Goal: Complete application form: Complete application form

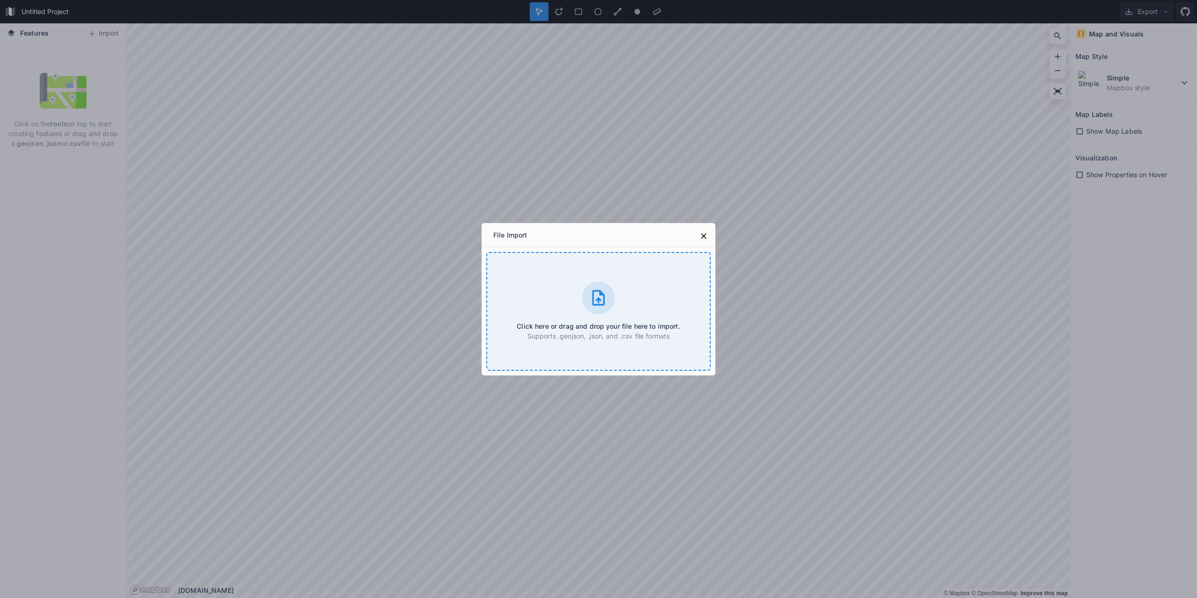
click at [609, 296] on div at bounding box center [598, 298] width 33 height 33
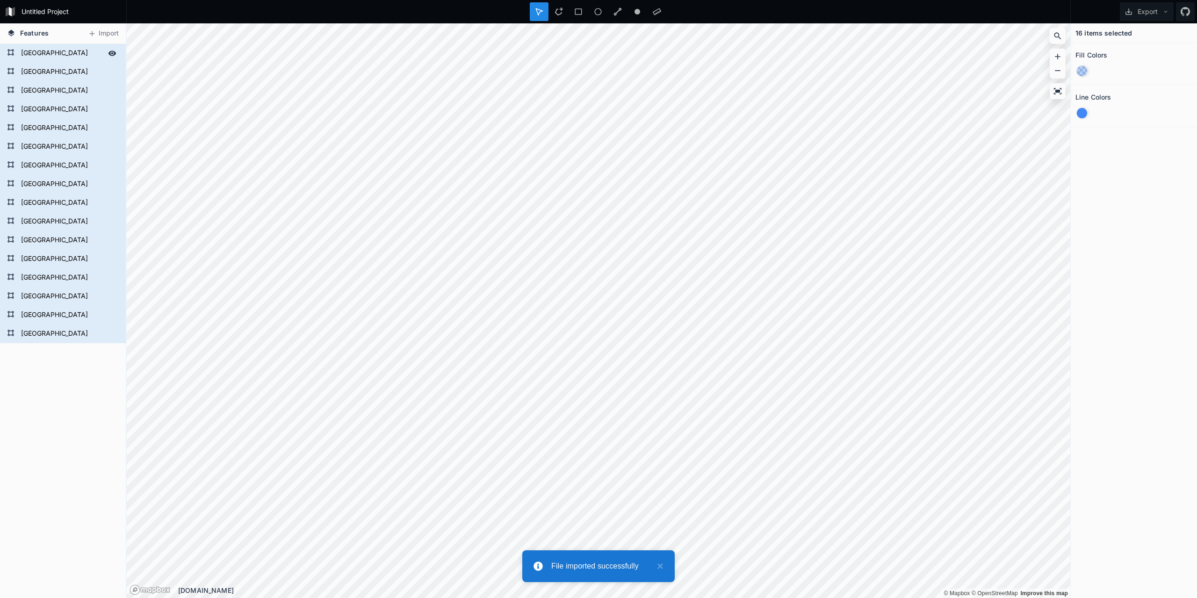
click at [46, 53] on form "[GEOGRAPHIC_DATA]" at bounding box center [61, 53] width 87 height 14
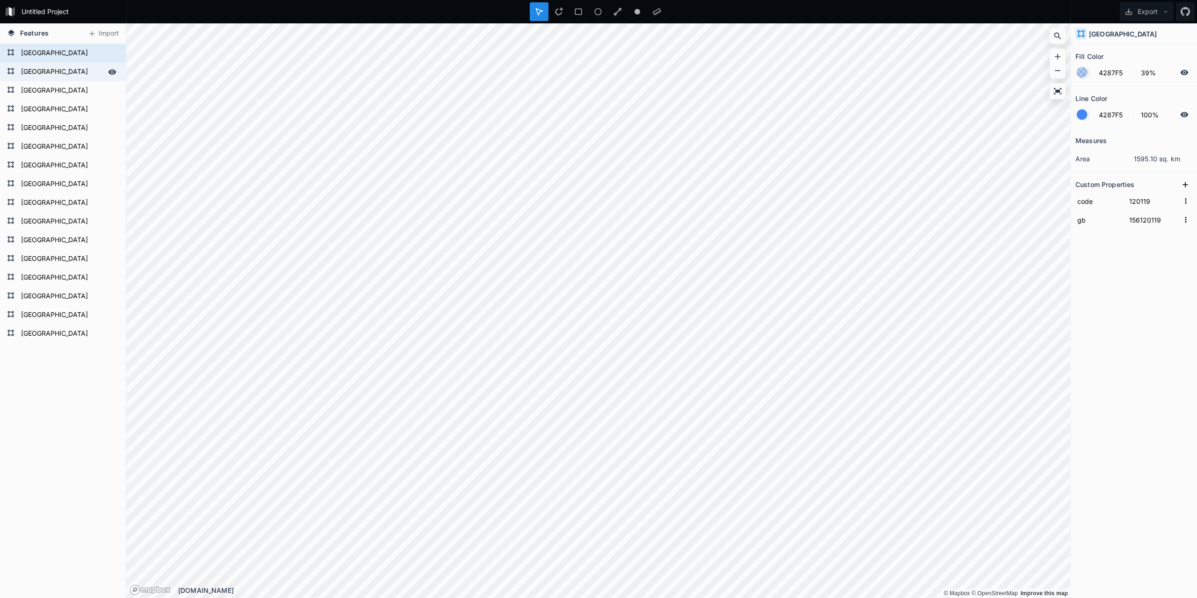
click at [41, 70] on form "[GEOGRAPHIC_DATA]" at bounding box center [61, 72] width 87 height 14
type input "120104"
type input "156120104"
click at [40, 85] on form "[GEOGRAPHIC_DATA]" at bounding box center [61, 91] width 87 height 14
type input "120115"
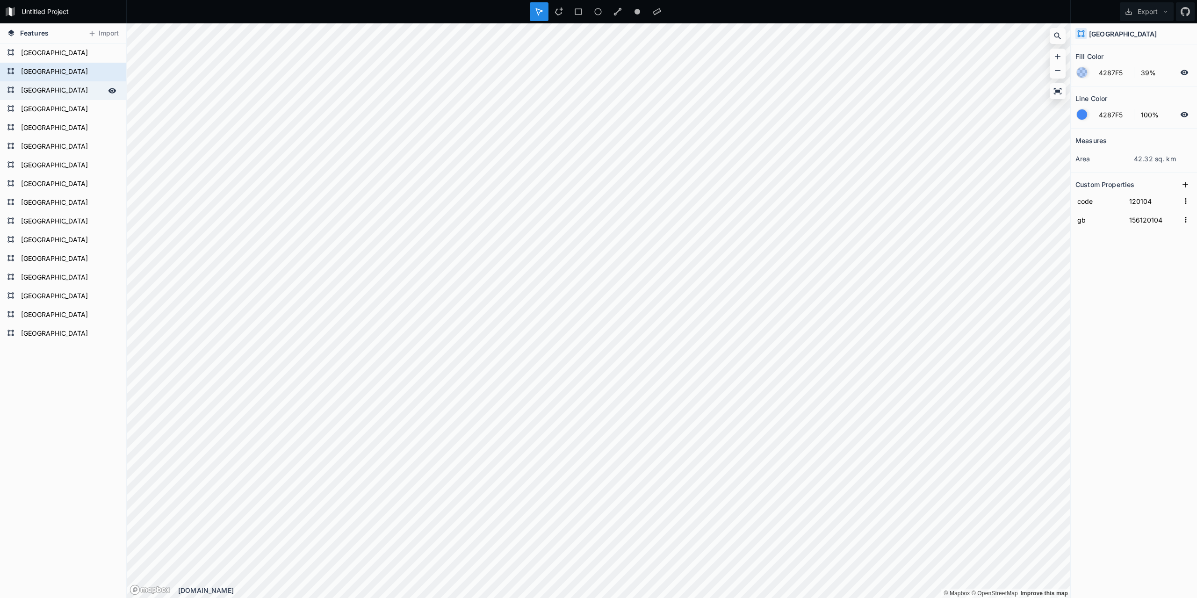
type input "156120115"
click at [40, 99] on div "[GEOGRAPHIC_DATA]" at bounding box center [63, 90] width 126 height 19
click at [40, 106] on form "[GEOGRAPHIC_DATA]" at bounding box center [61, 109] width 87 height 14
type input "120105"
type input "156120105"
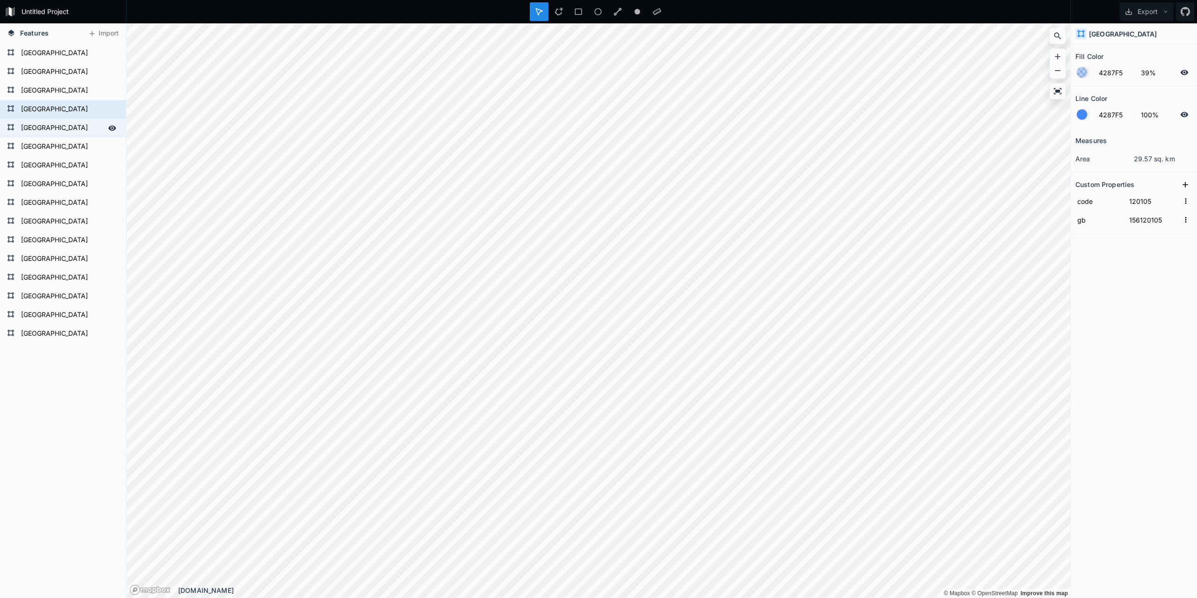
click at [43, 123] on form "[GEOGRAPHIC_DATA]" at bounding box center [61, 128] width 87 height 14
type input "120116"
type input "156120116"
click at [47, 148] on form "[GEOGRAPHIC_DATA]" at bounding box center [61, 147] width 87 height 14
type input "120106"
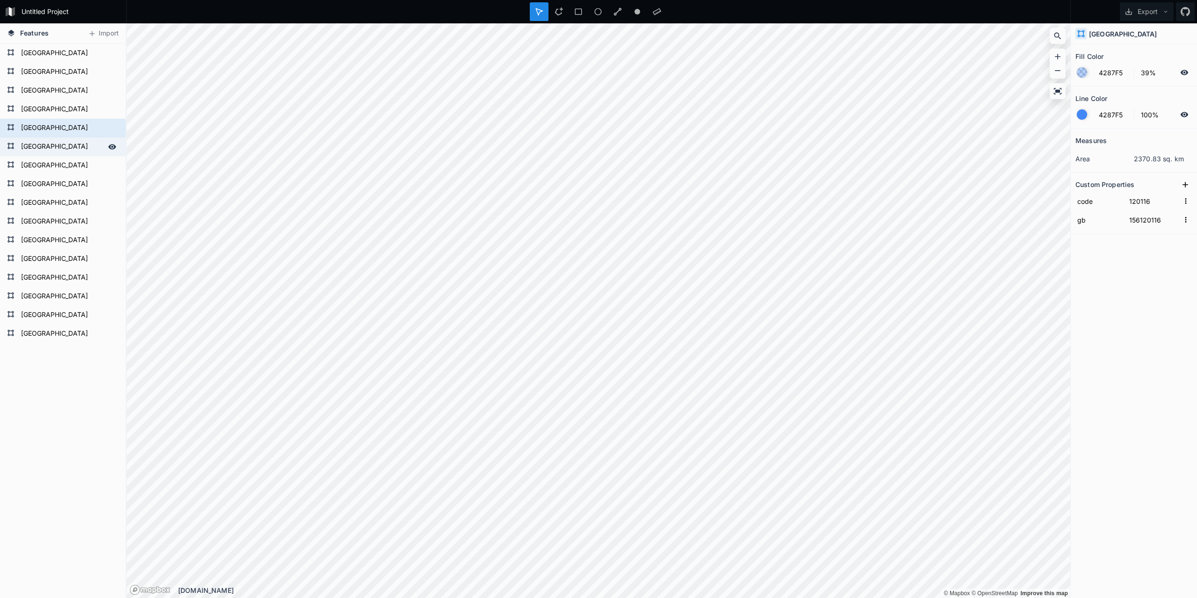
type input "156120106"
click at [47, 167] on form "[GEOGRAPHIC_DATA]" at bounding box center [61, 166] width 87 height 14
type input "120117"
type input "156120117"
click at [47, 178] on form "[GEOGRAPHIC_DATA]" at bounding box center [61, 184] width 87 height 14
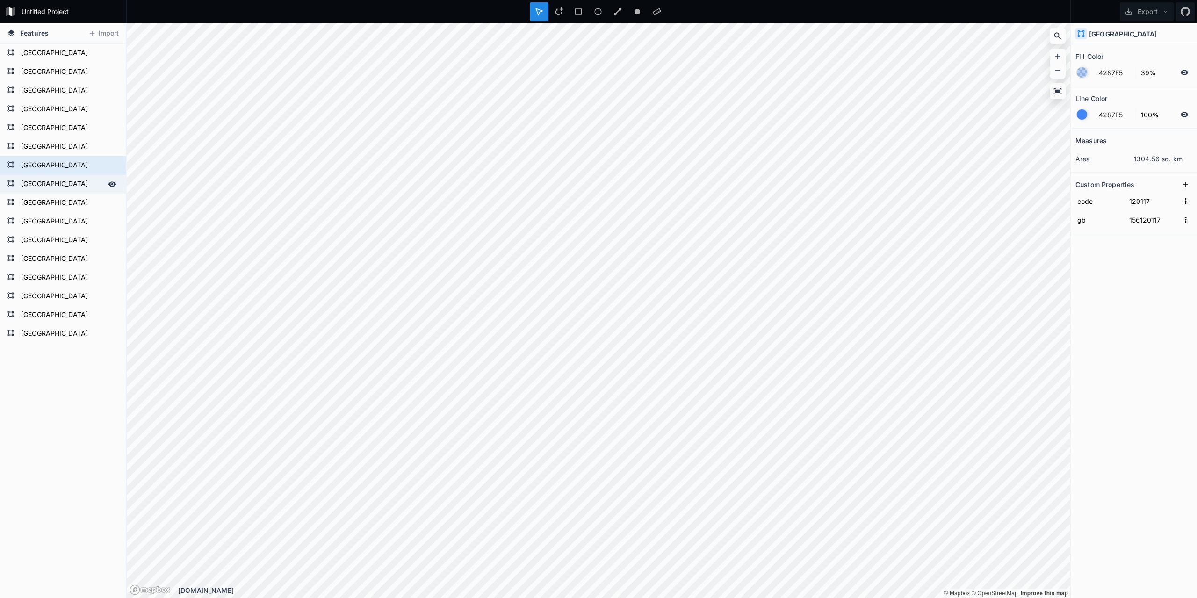
type input "120118"
type input "156120118"
click at [50, 191] on form "[GEOGRAPHIC_DATA]" at bounding box center [61, 184] width 87 height 14
click at [69, 70] on form "[GEOGRAPHIC_DATA]" at bounding box center [61, 72] width 87 height 14
type input "120104"
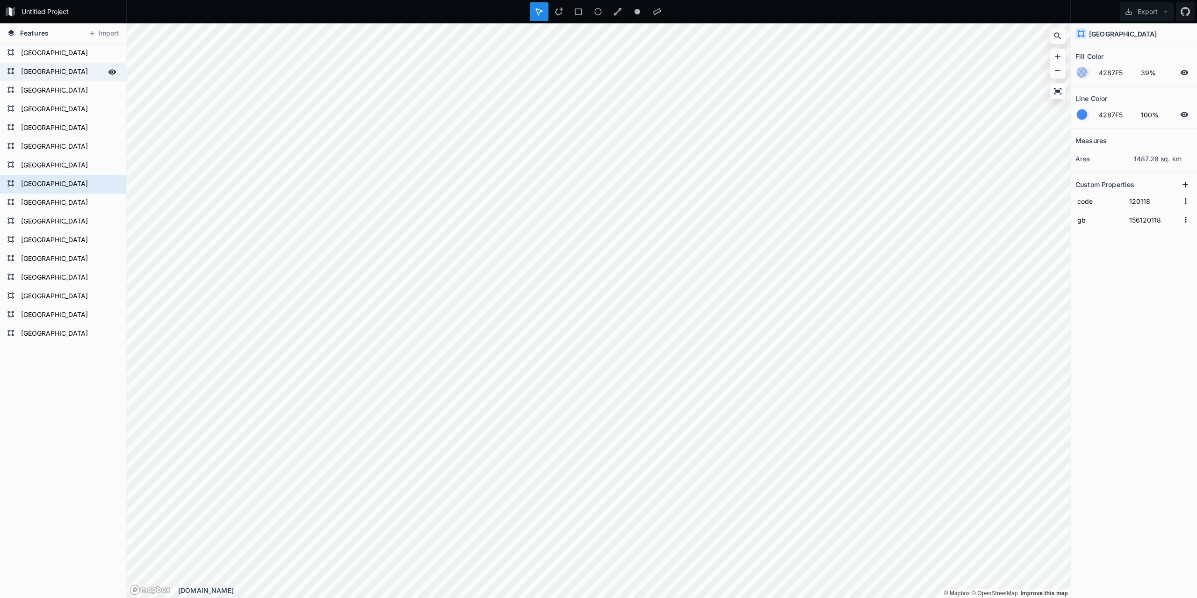
type input "156120104"
click at [51, 152] on form "[GEOGRAPHIC_DATA]" at bounding box center [61, 147] width 87 height 14
type input "120106"
type input "156120106"
click at [55, 136] on div "[GEOGRAPHIC_DATA]" at bounding box center [63, 128] width 126 height 19
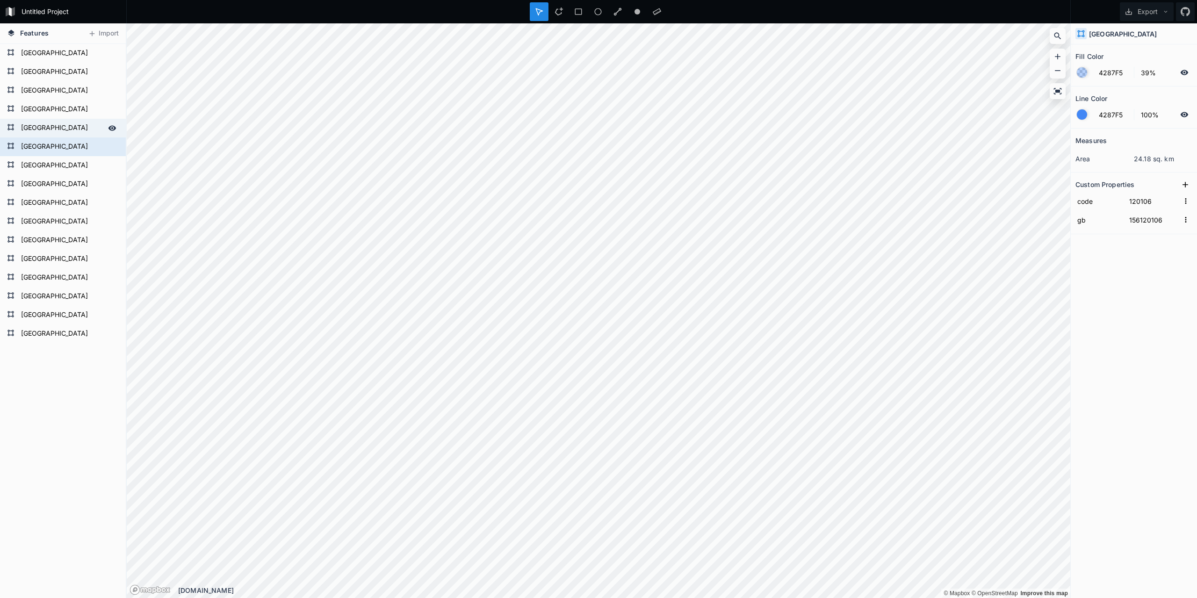
type input "120116"
type input "156120116"
type input "120117"
type input "156120117"
type input "120115"
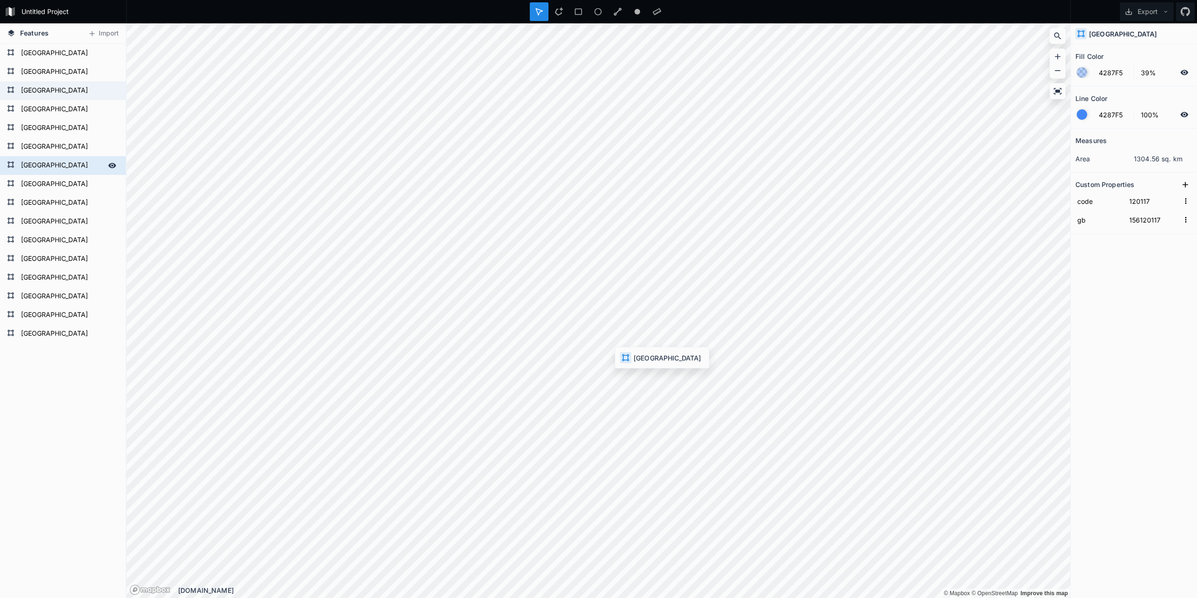
type input "156120115"
type input "120119"
type input "156120119"
type input "120114"
type input "156120114"
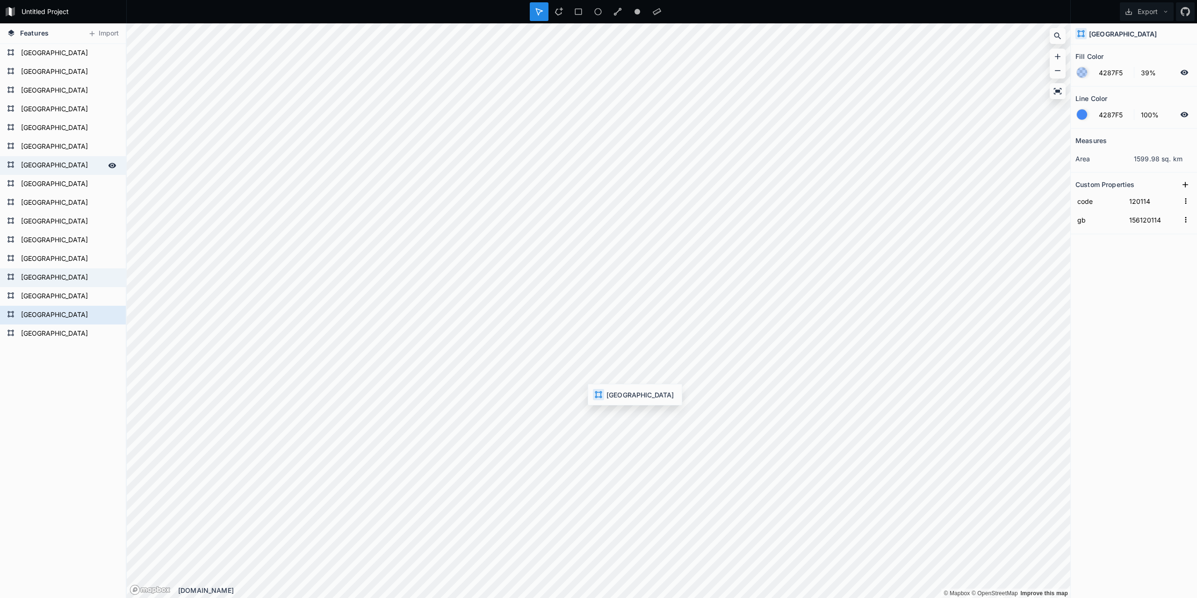
type input "120113"
type input "156120113"
type input "120105"
type input "156120105"
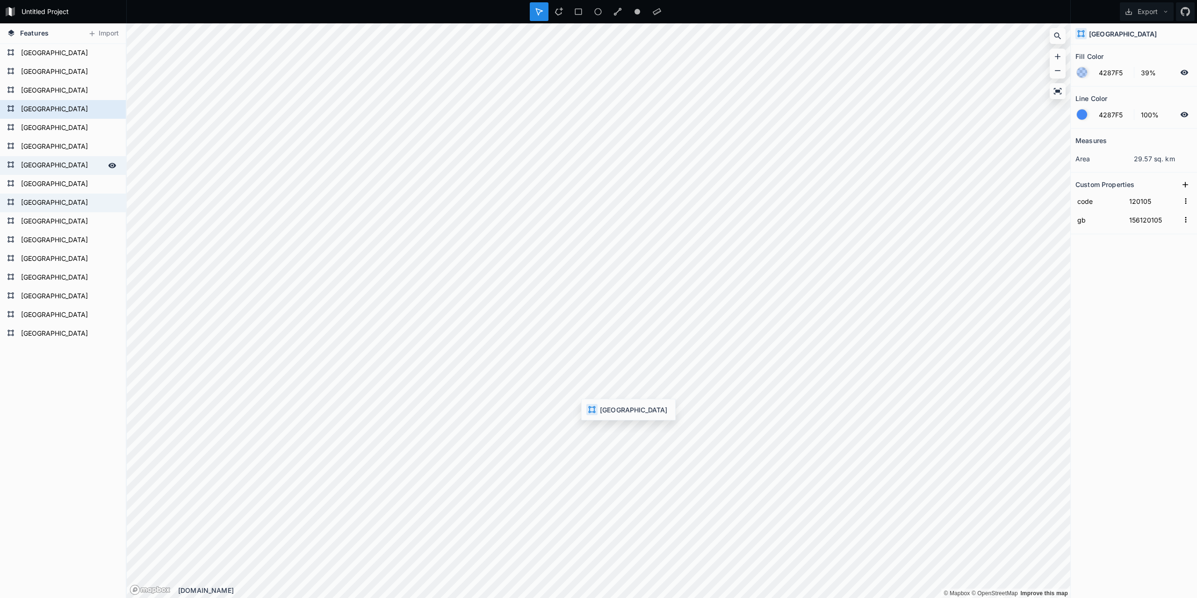
type input "120111"
type input "156120111"
type input "120118"
type input "156120118"
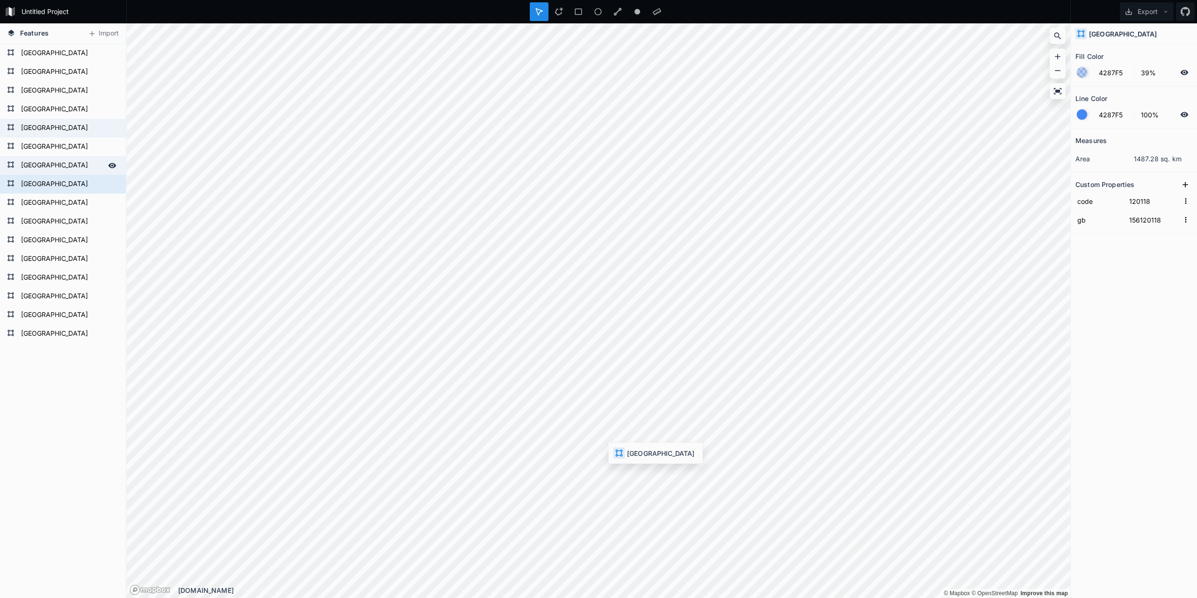
type input "120116"
type input "156120116"
